Goal: Book appointment/travel/reservation

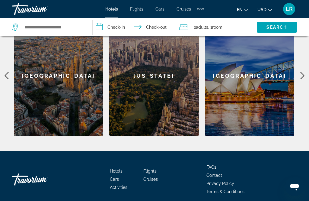
scroll to position [215, 0]
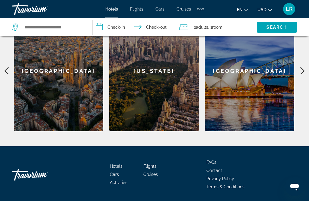
click at [303, 73] on icon "Main content" at bounding box center [303, 70] width 4 height 7
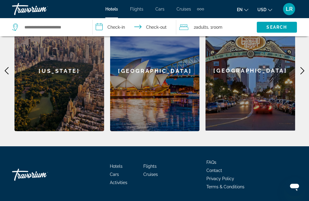
click at [305, 71] on icon "Main content" at bounding box center [302, 70] width 7 height 7
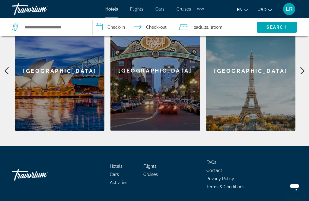
click at [305, 73] on icon "Main content" at bounding box center [302, 70] width 7 height 7
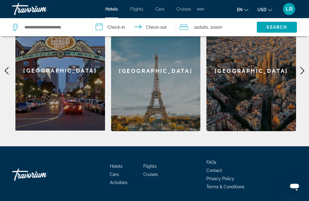
click at [305, 73] on icon "Main content" at bounding box center [302, 70] width 7 height 7
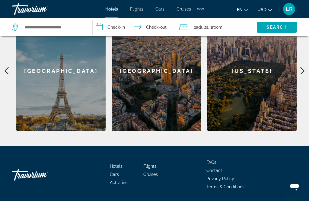
click at [302, 73] on icon "Main content" at bounding box center [302, 70] width 7 height 7
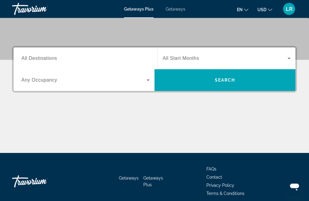
scroll to position [128, 0]
